Goal: Navigation & Orientation: Find specific page/section

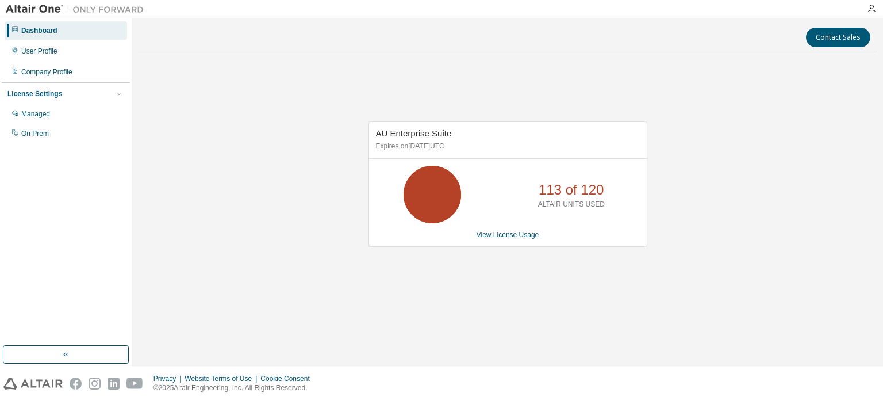
click at [665, 289] on div "AU Enterprise Suite Expires on December 26, 2025 UTC 113 of 120 ALTAIR UNITS US…" at bounding box center [507, 190] width 739 height 260
click at [634, 300] on div "AU Enterprise Suite Expires on December 26, 2025 UTC 113 of 120 ALTAIR UNITS US…" at bounding box center [507, 190] width 739 height 260
